Goal: Navigation & Orientation: Find specific page/section

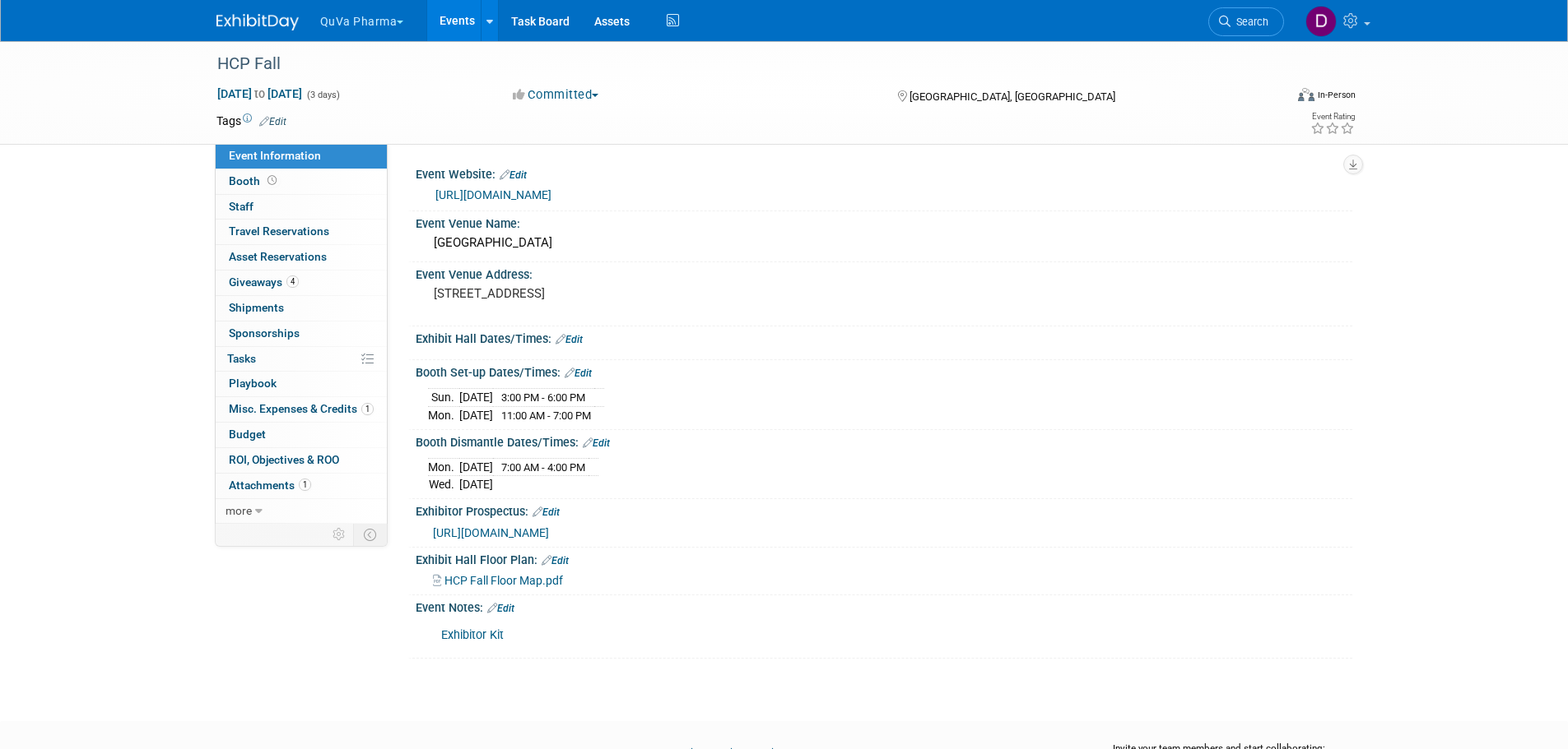
click at [357, 19] on button "QuVa Pharma" at bounding box center [371, 18] width 106 height 36
click at [373, 98] on link "QuVa Pharma" at bounding box center [378, 99] width 118 height 23
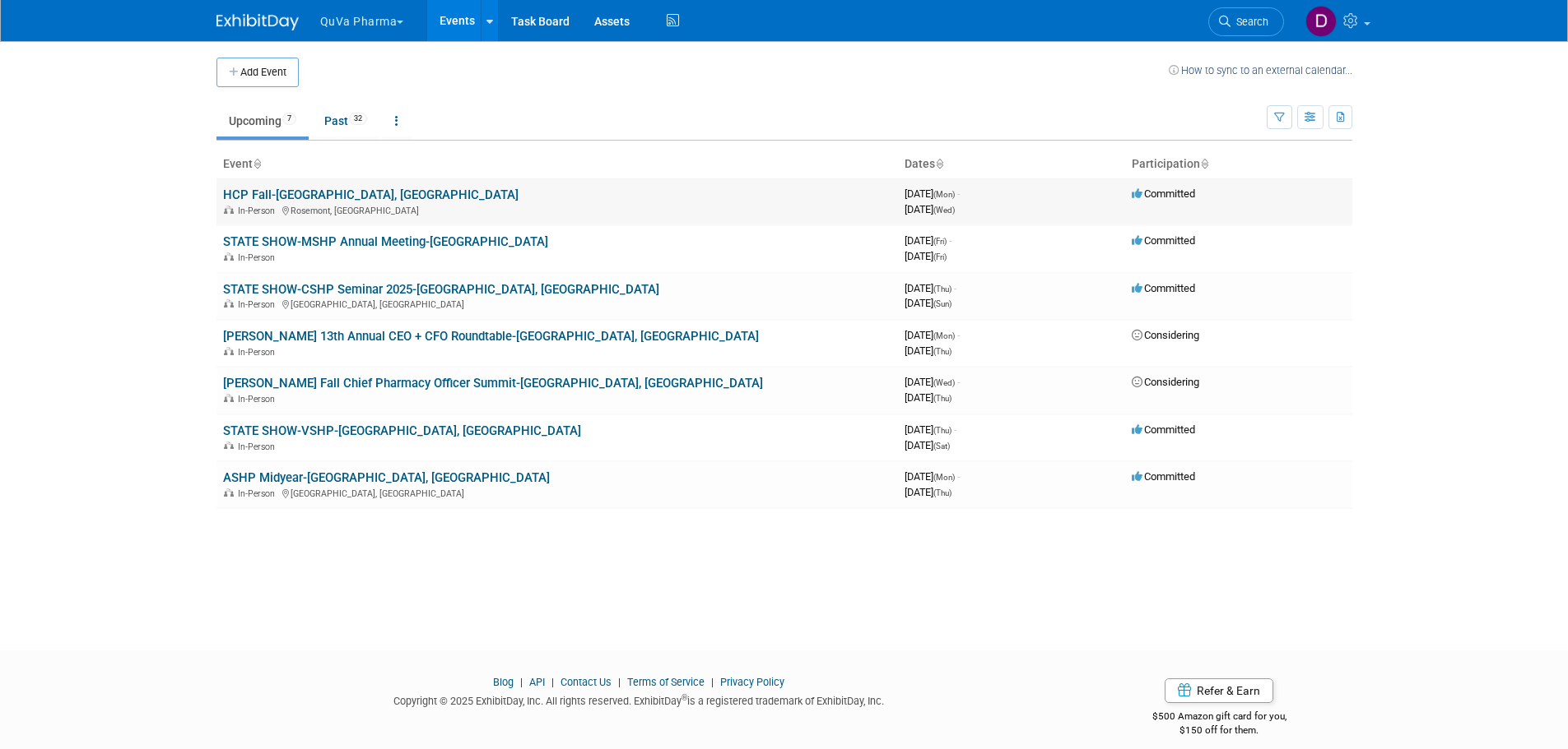
click at [272, 191] on link "HCP Fall-[GEOGRAPHIC_DATA], [GEOGRAPHIC_DATA]" at bounding box center [371, 195] width 295 height 15
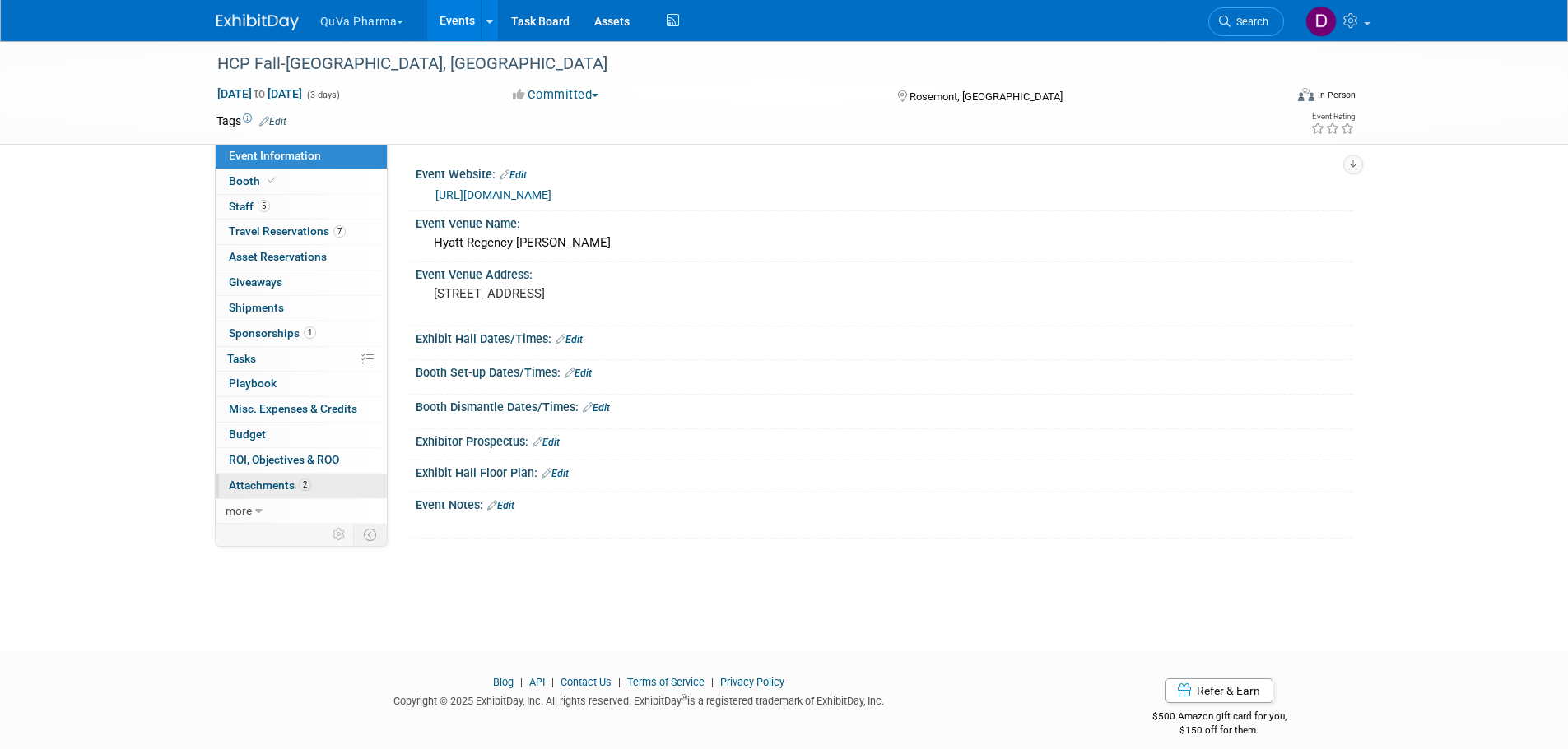
click at [274, 487] on span "Attachments 2" at bounding box center [269, 485] width 82 height 13
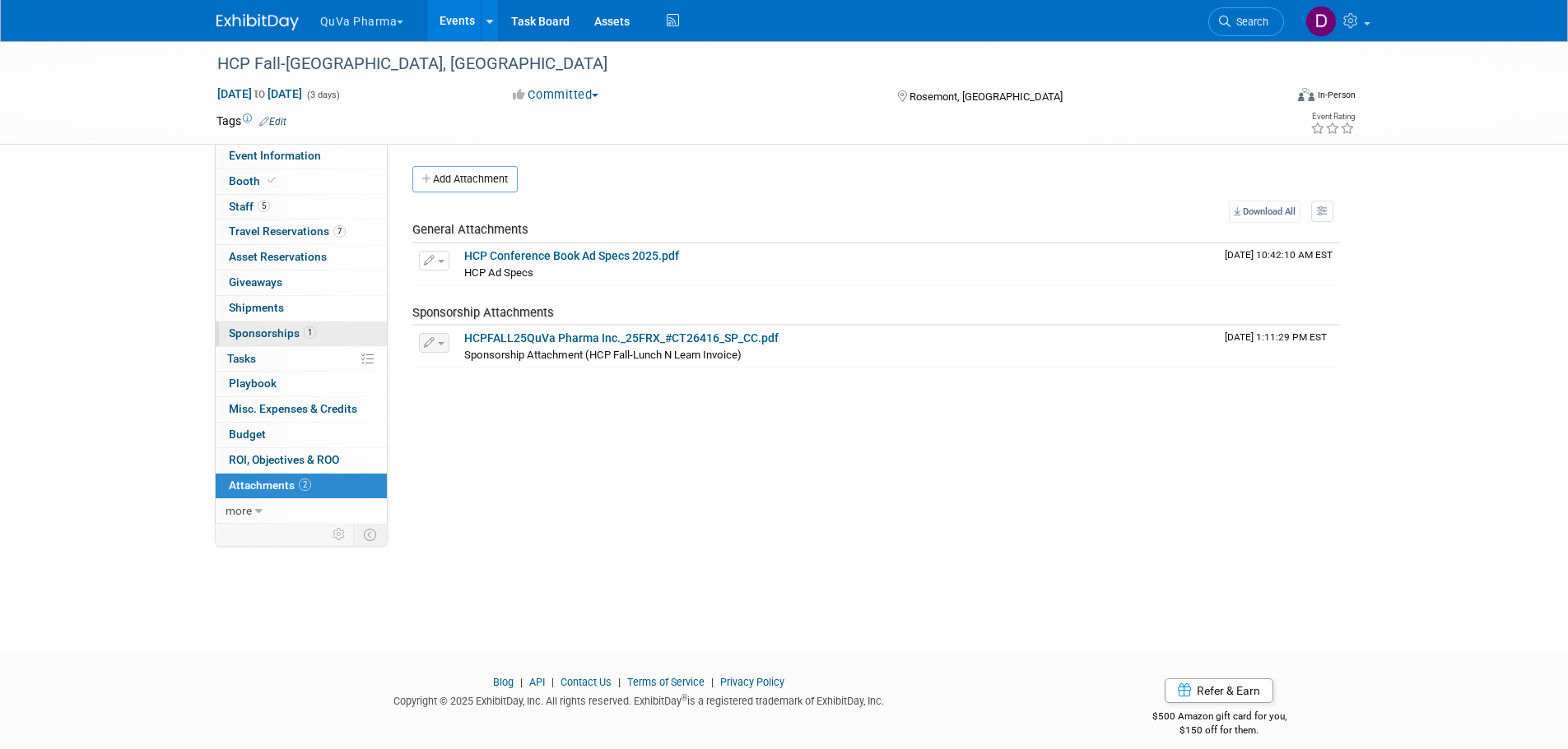
click at [262, 332] on span "Sponsorships 1" at bounding box center [272, 333] width 88 height 13
